Goal: Task Accomplishment & Management: Manage account settings

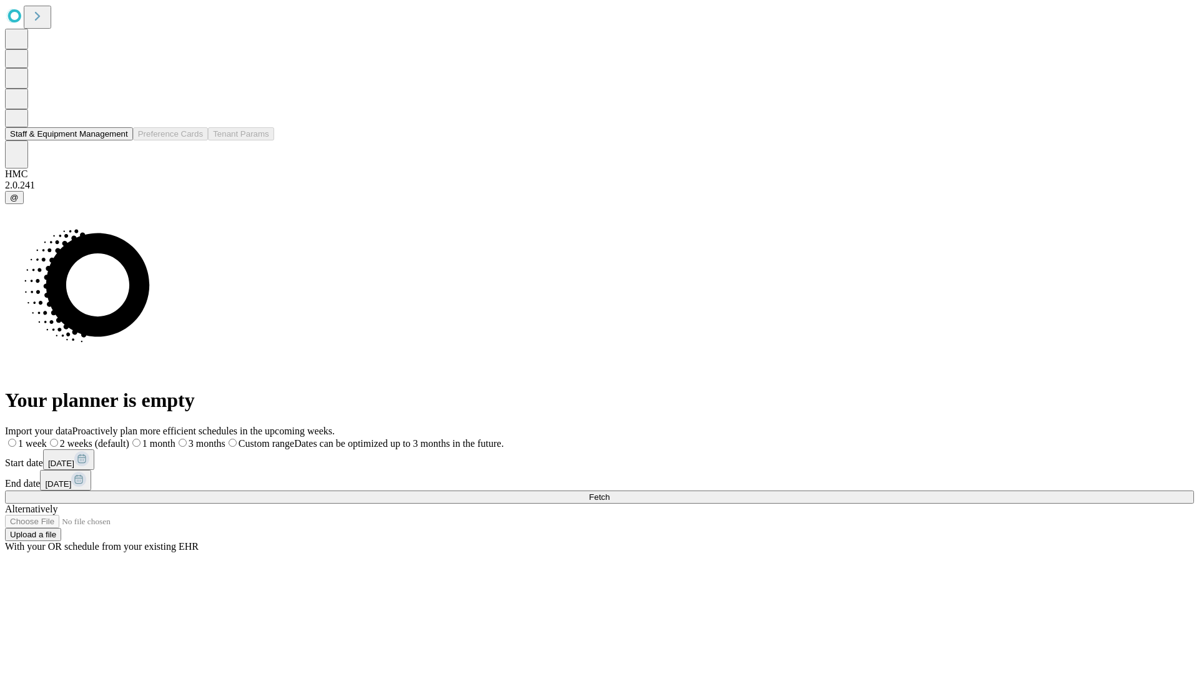
click at [117, 140] on button "Staff & Equipment Management" at bounding box center [69, 133] width 128 height 13
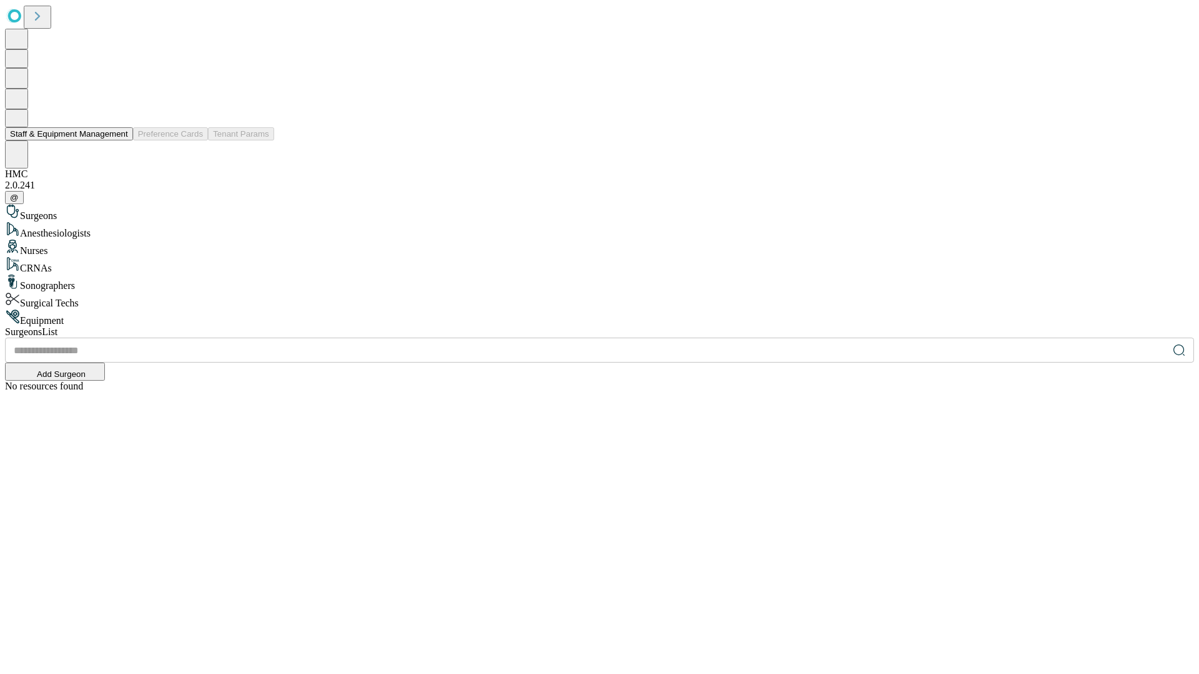
click at [119, 140] on button "Staff & Equipment Management" at bounding box center [69, 133] width 128 height 13
